Goal: Browse casually

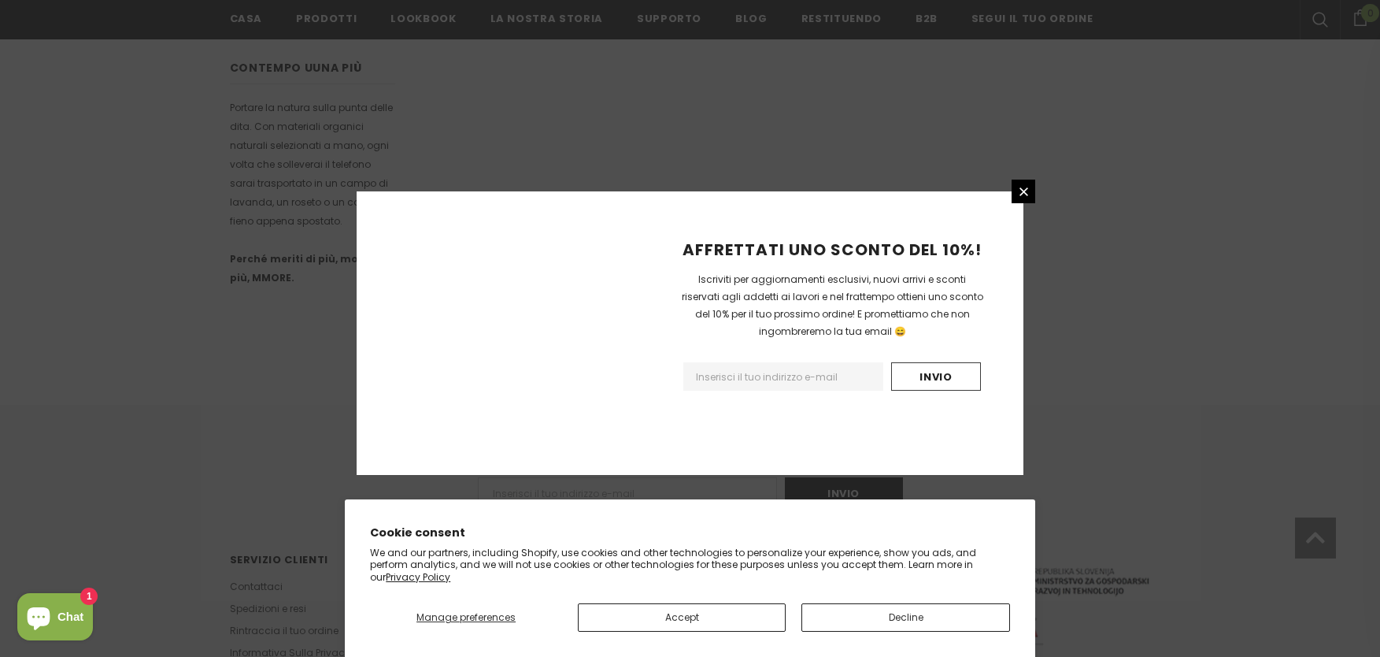
scroll to position [958, 0]
